Goal: Task Accomplishment & Management: Manage account settings

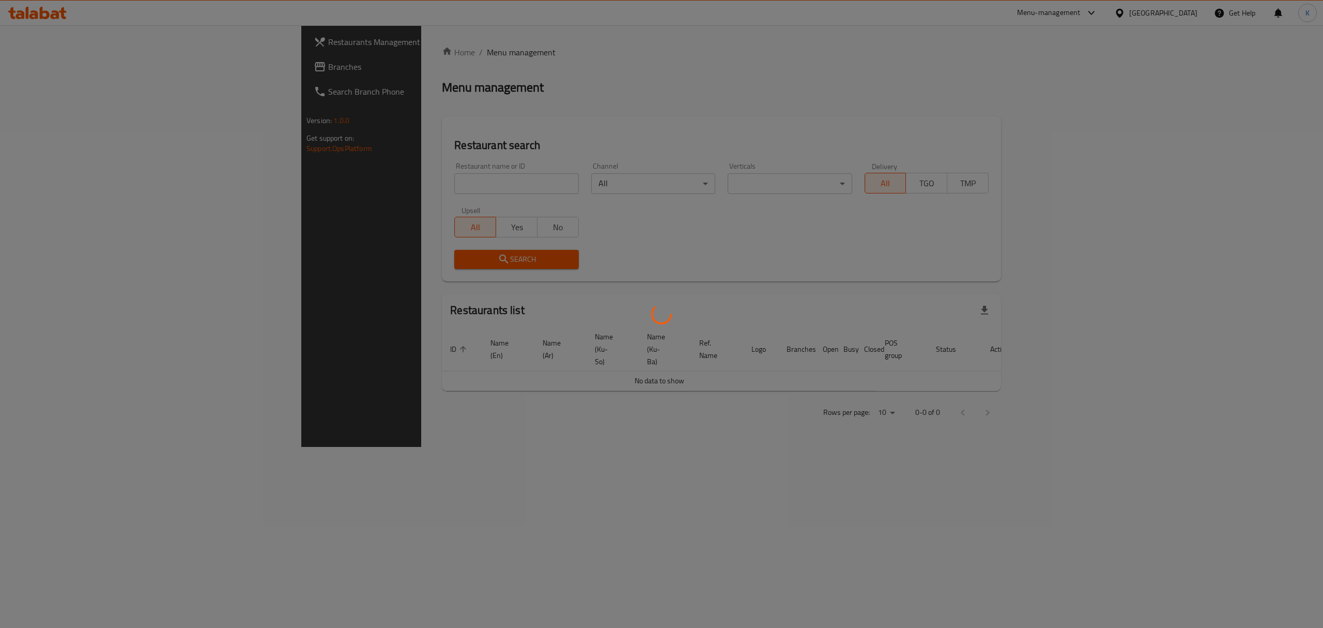
click at [327, 178] on div at bounding box center [661, 314] width 1323 height 628
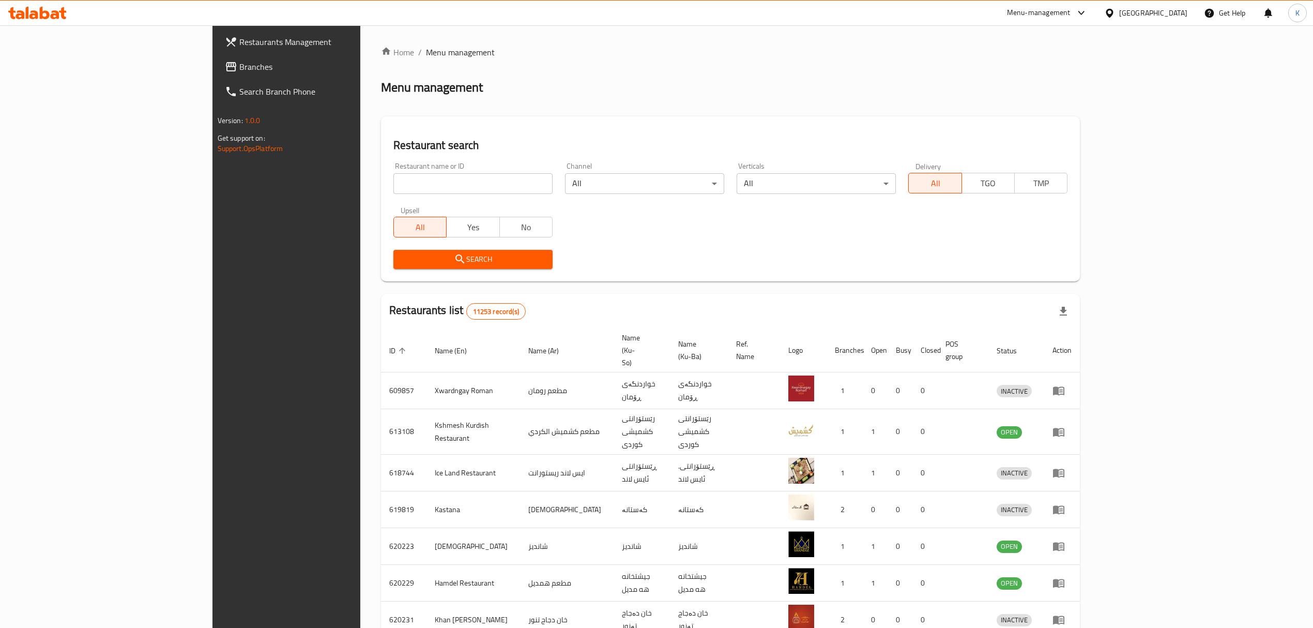
click at [393, 182] on input "search" at bounding box center [472, 183] width 159 height 21
type input "hi pizza"
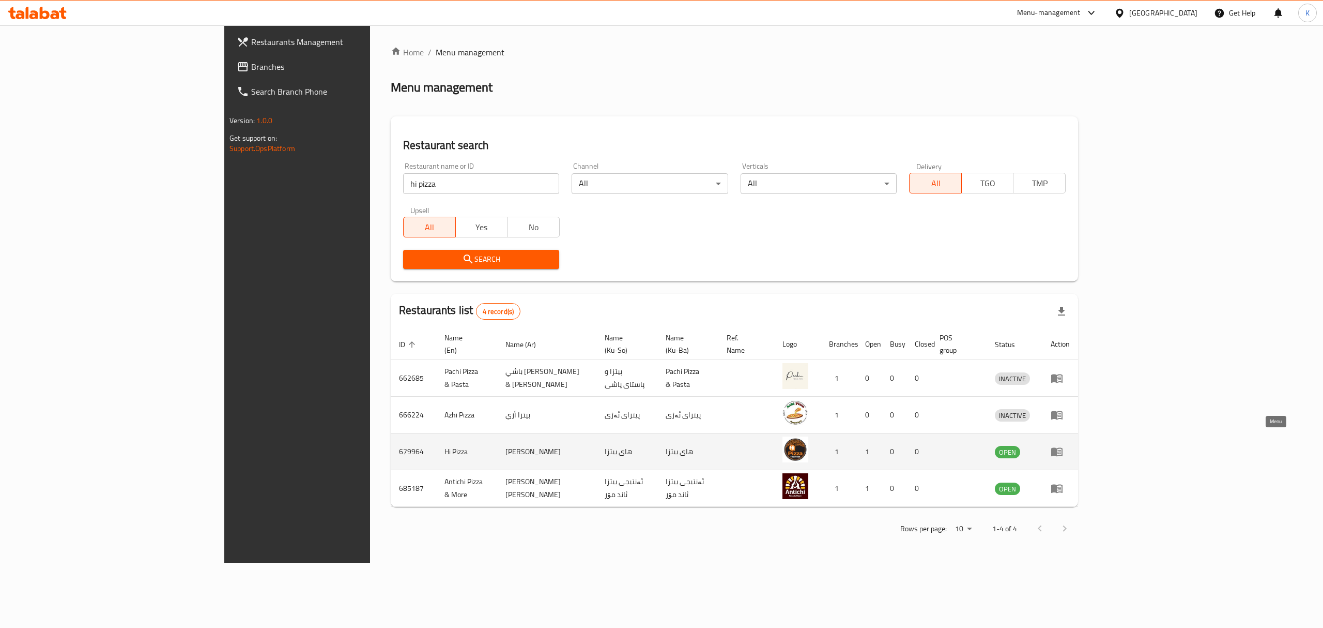
click at [1070, 445] on link "enhanced table" at bounding box center [1060, 451] width 19 height 12
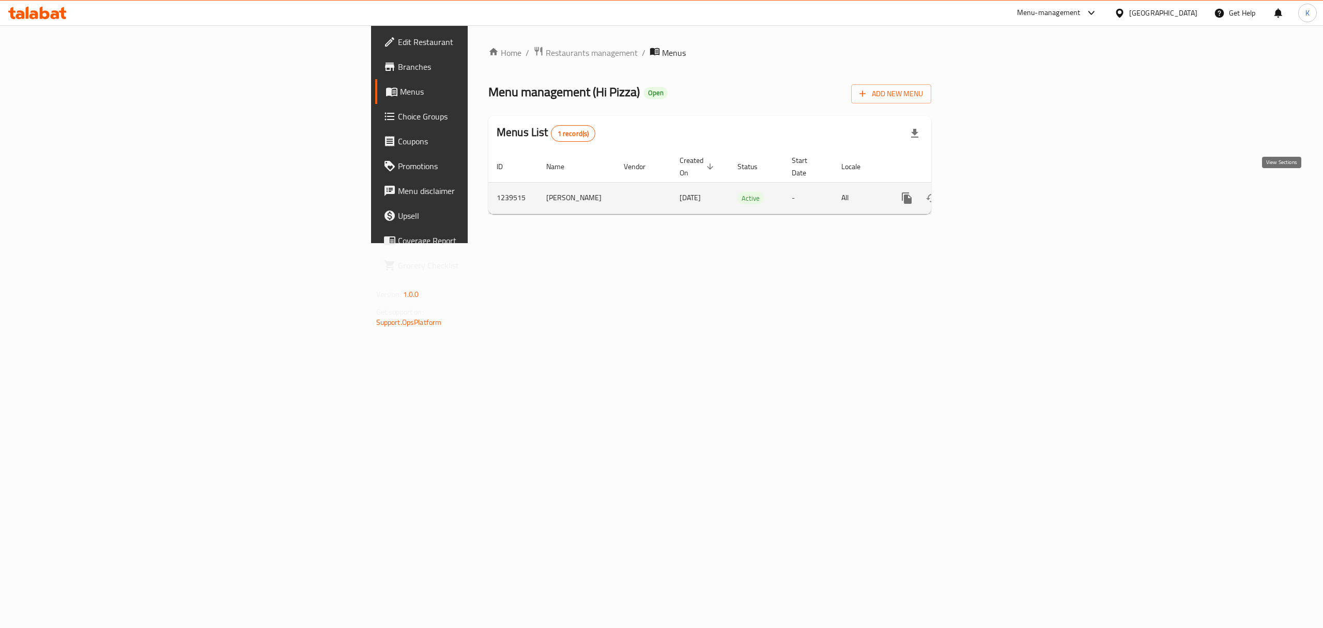
click at [988, 192] on icon "enhanced table" at bounding box center [982, 198] width 12 height 12
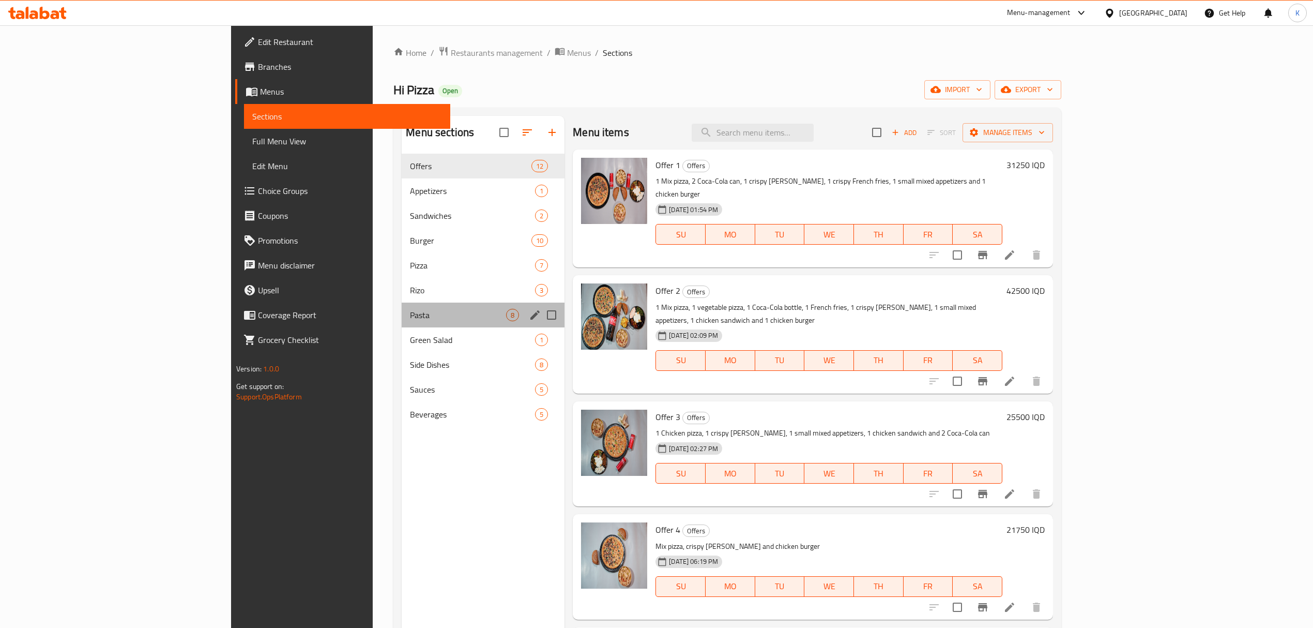
click at [402, 327] on div "Pasta 8" at bounding box center [483, 314] width 163 height 25
